Goal: Download file/media

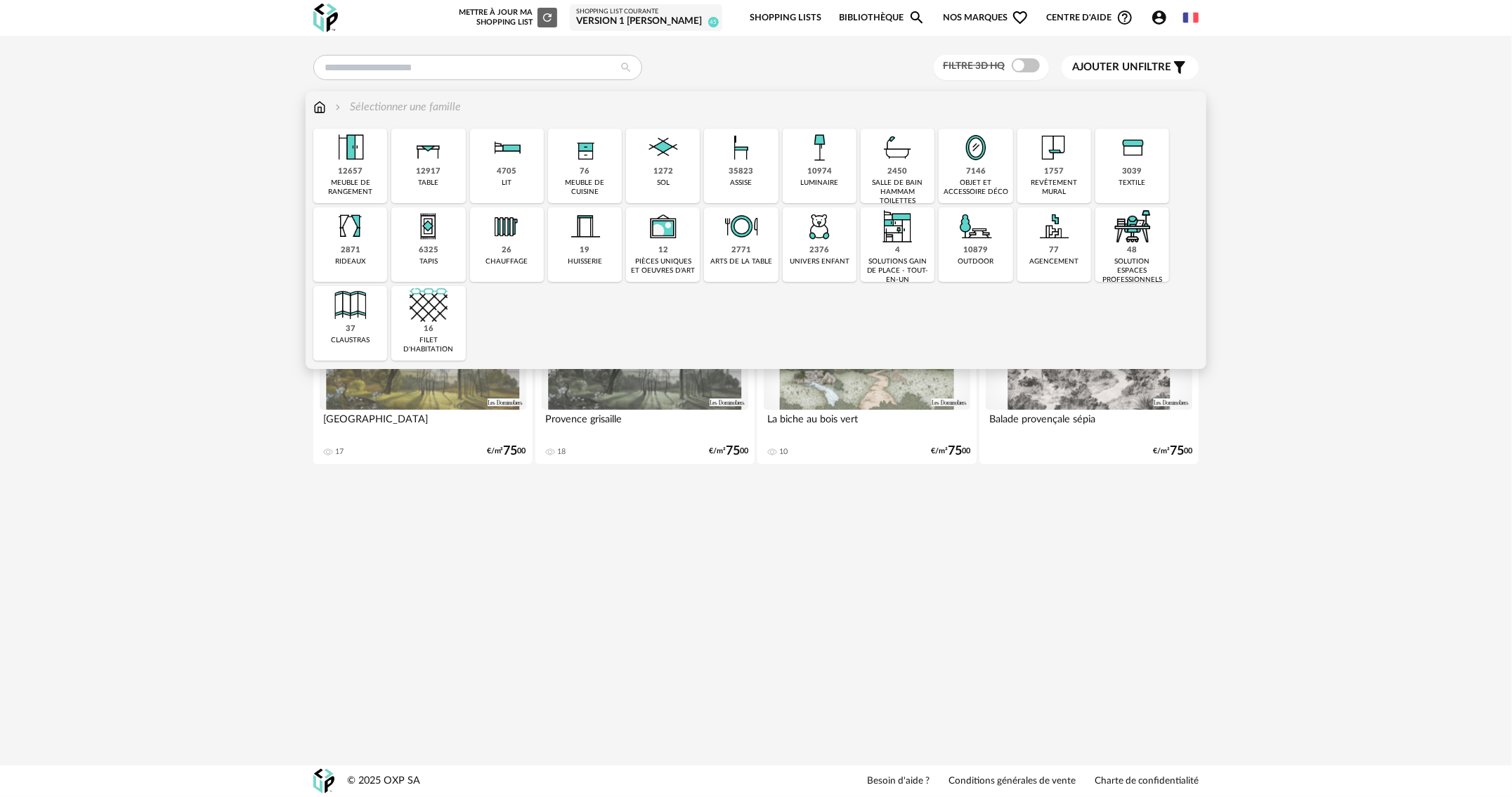
click at [1061, 167] on div "1757" at bounding box center [1054, 172] width 20 height 10
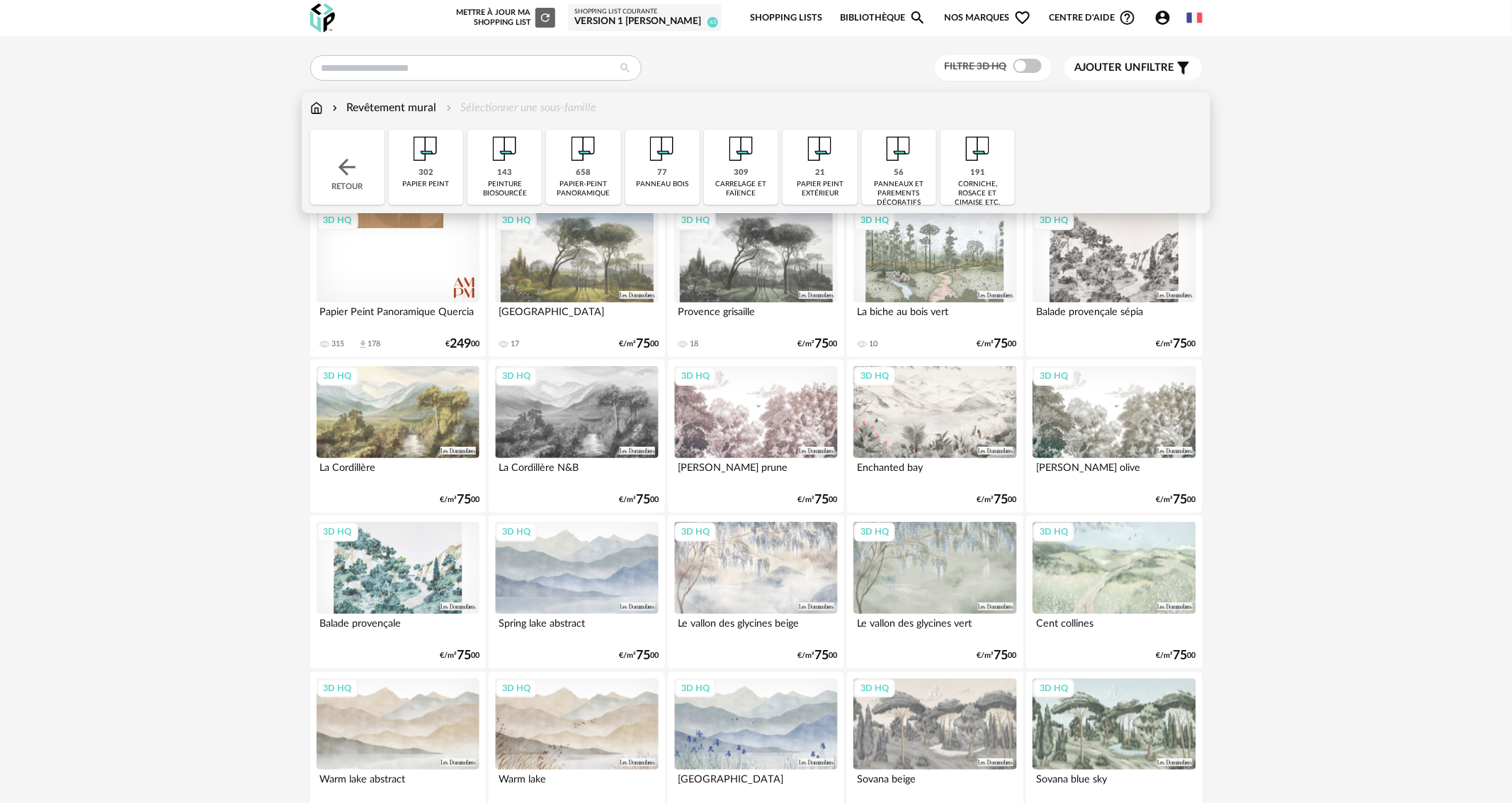
click at [526, 171] on div "143 peinture biosourcée" at bounding box center [505, 166] width 75 height 75
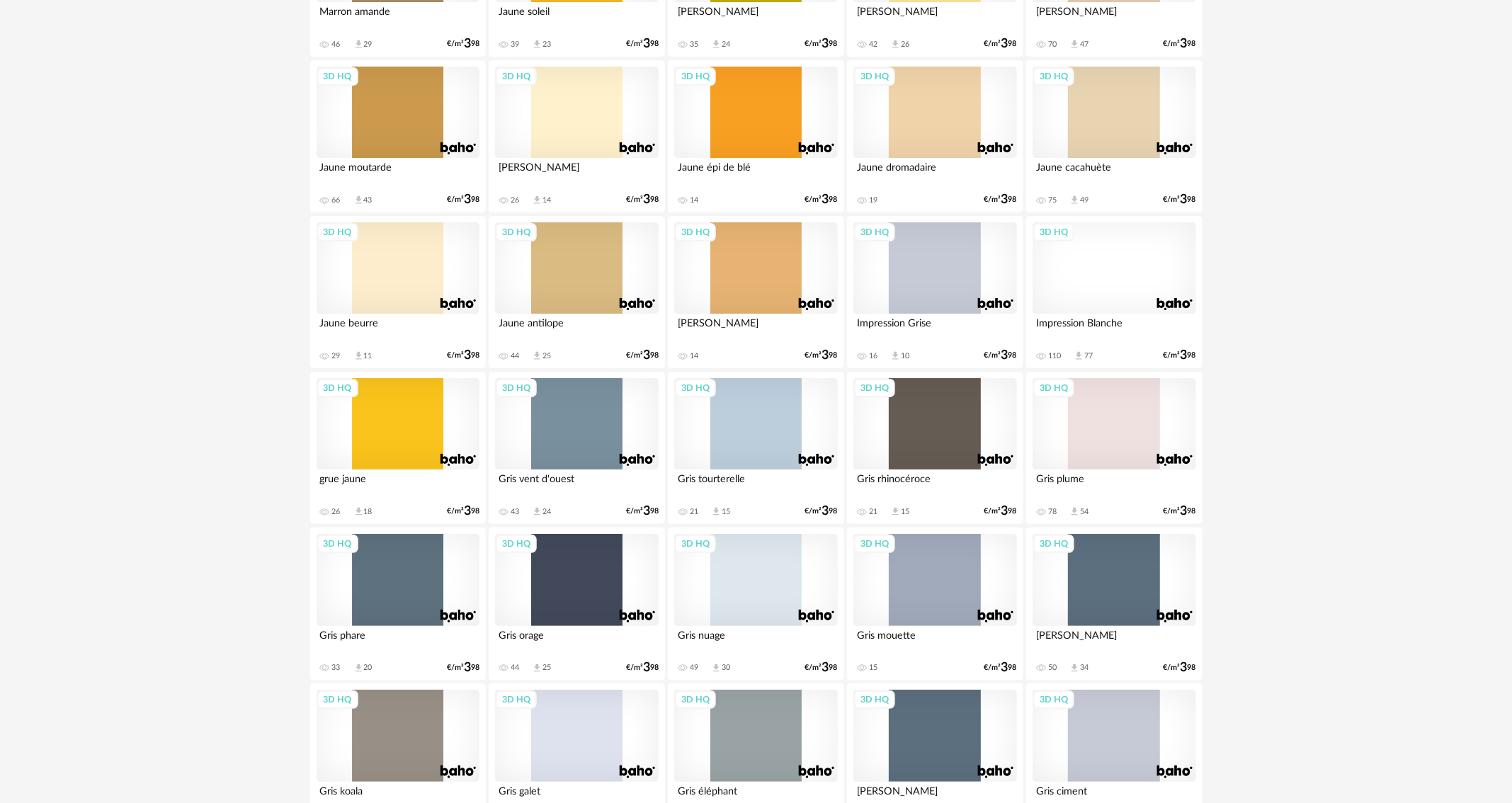
scroll to position [2609, 0]
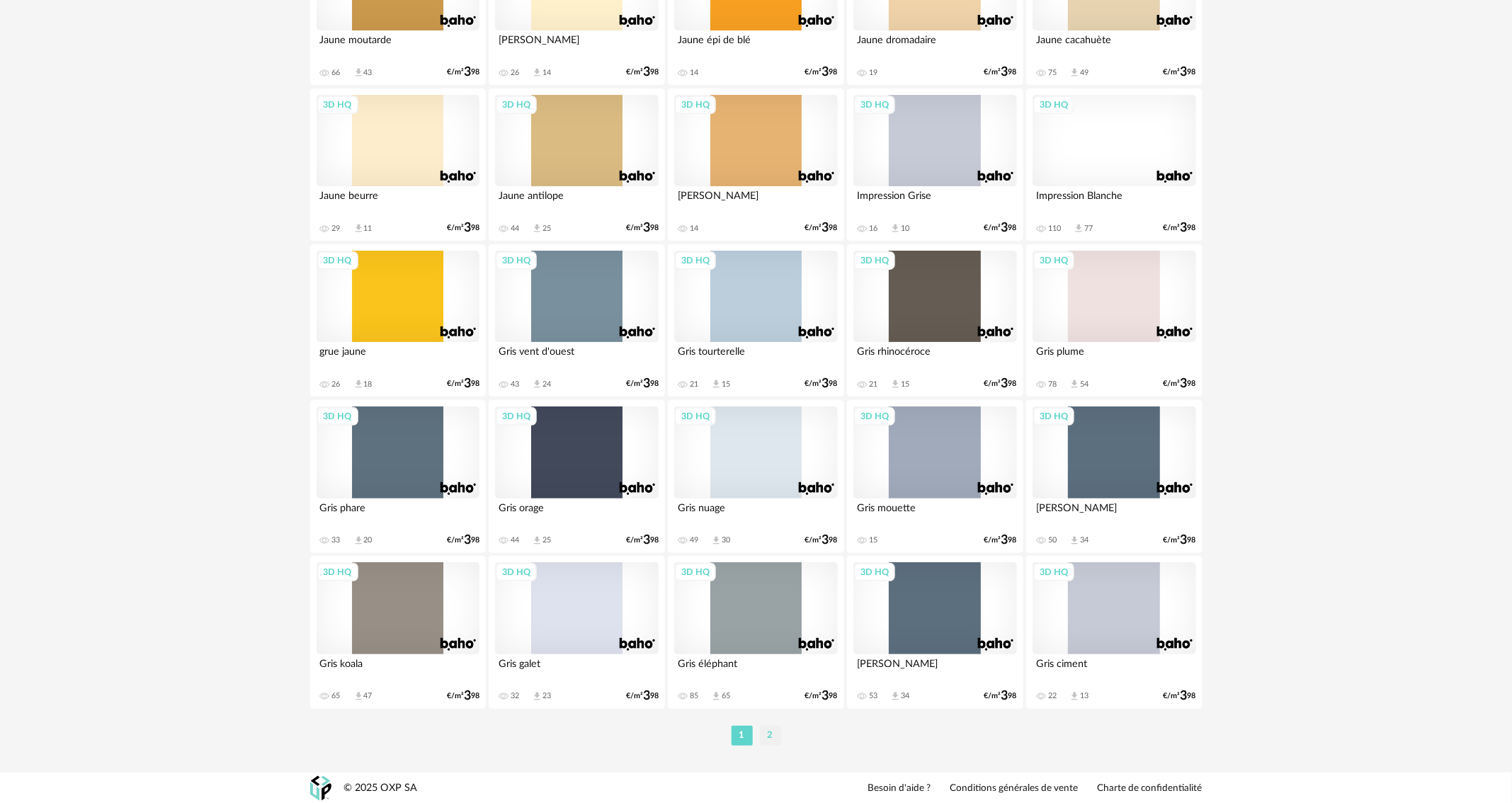
click at [774, 733] on li "2" at bounding box center [770, 735] width 21 height 20
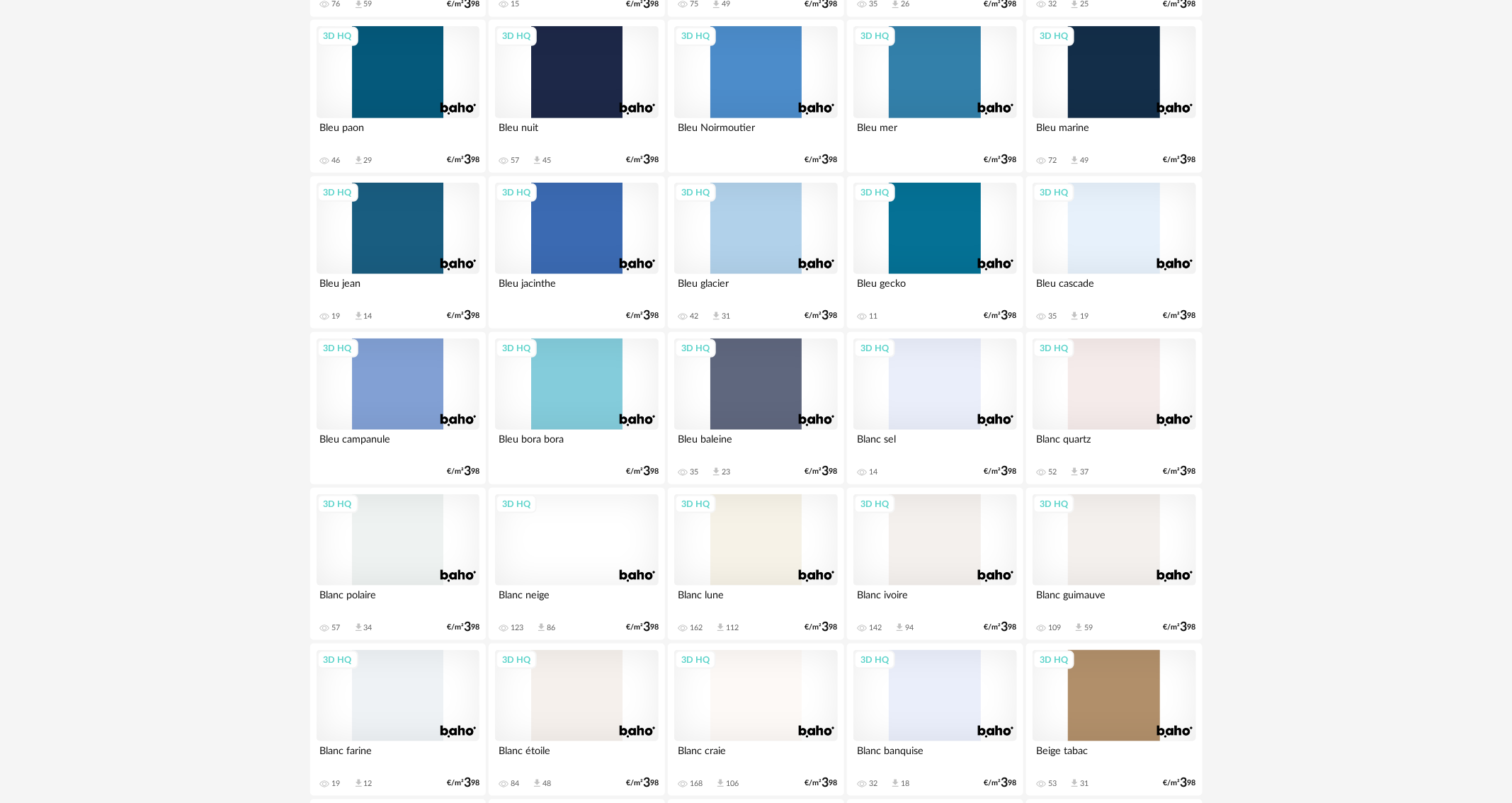
scroll to position [778, 0]
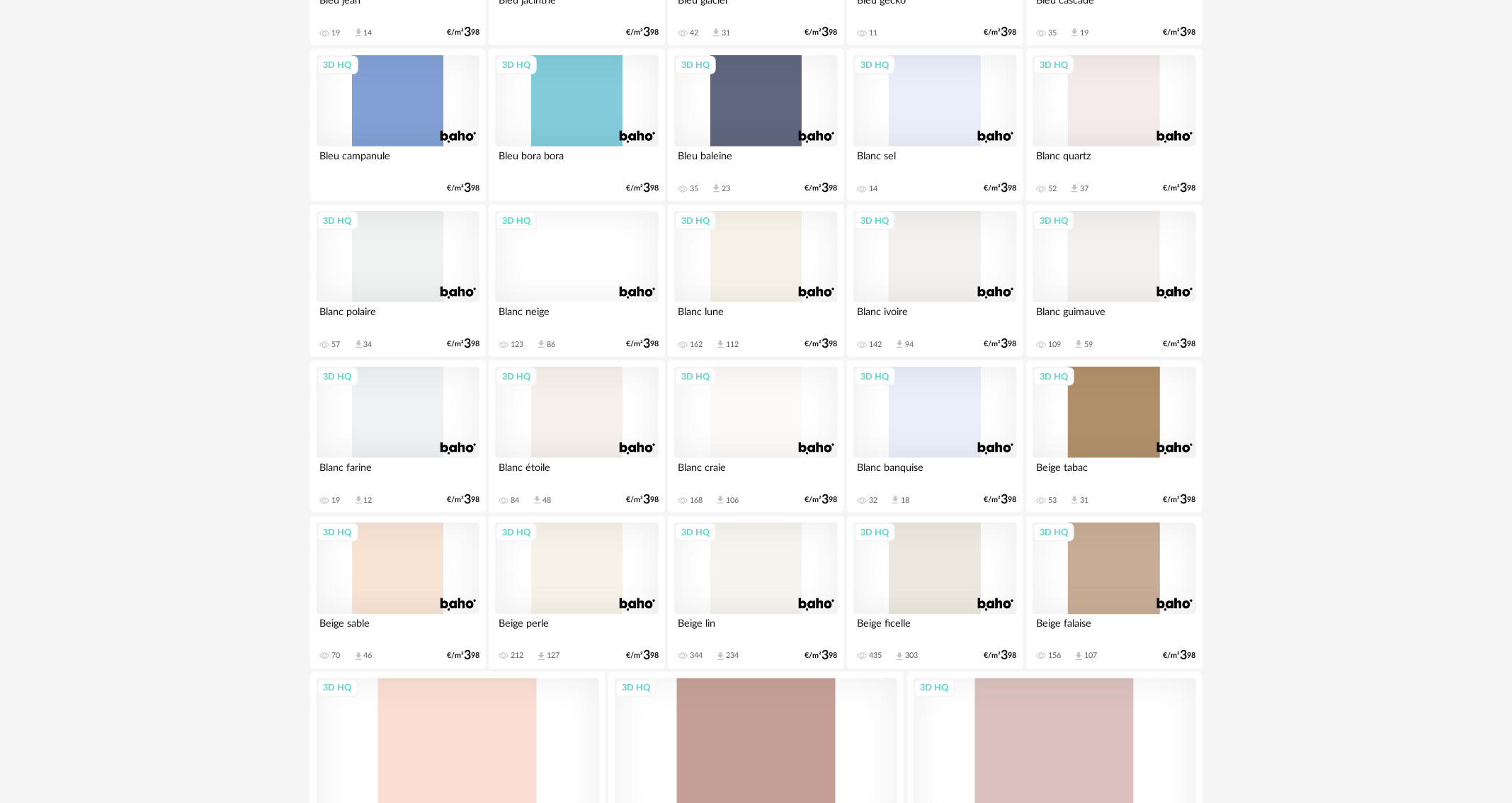
click at [917, 603] on div "3D HQ" at bounding box center [935, 568] width 163 height 92
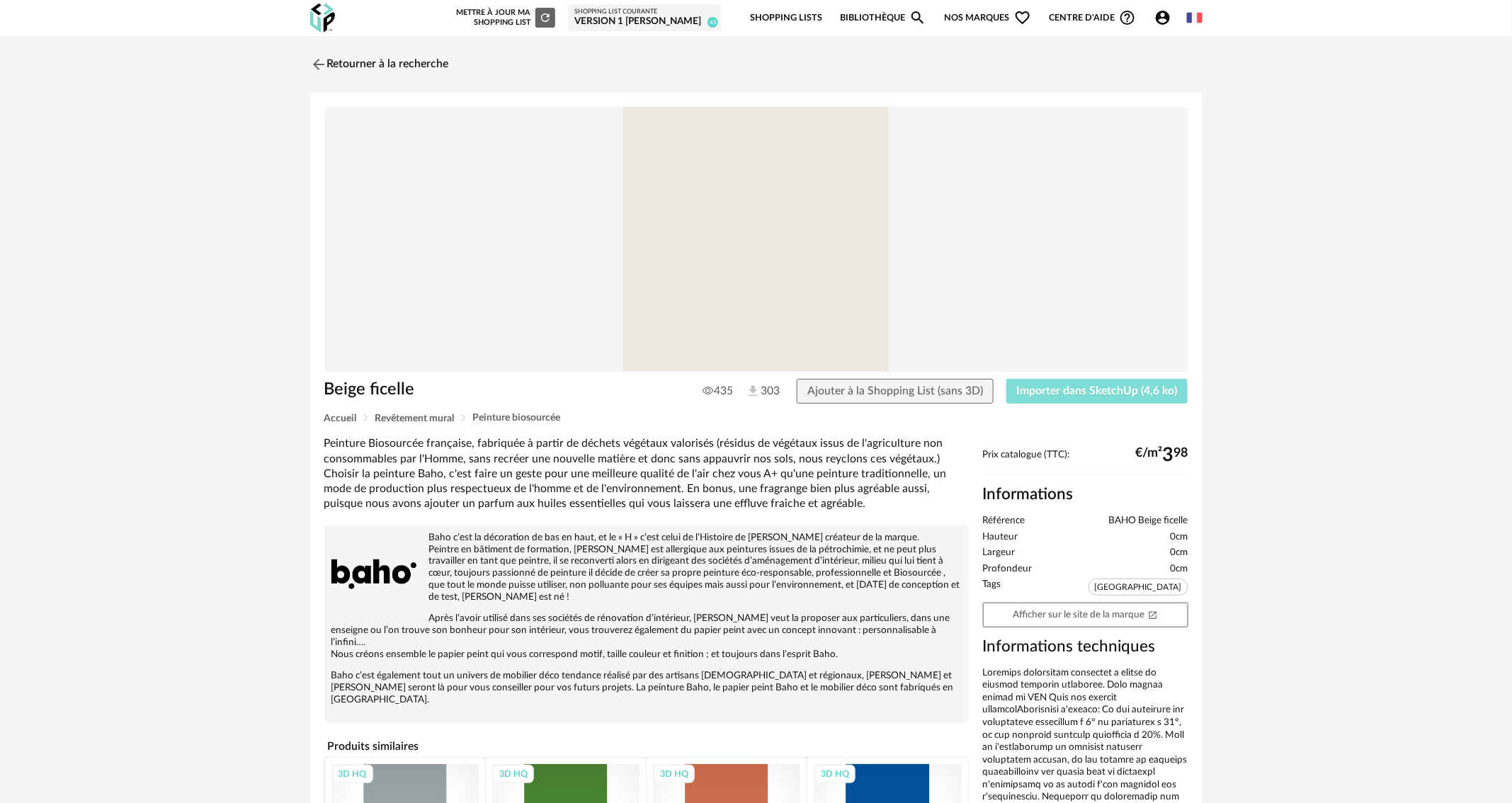
click at [1126, 389] on span "Importer dans SketchUp (4,6 ko)" at bounding box center [1097, 391] width 161 height 11
